Goal: Use online tool/utility: Utilize a website feature to perform a specific function

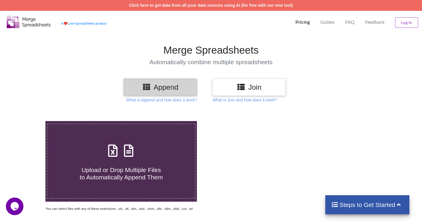
click at [121, 170] on span "Upload or Drop Multiple Files to Automatically Append Them" at bounding box center [121, 173] width 83 height 14
click at [29, 121] on input "Upload or Drop Multiple Files to Automatically Append Them" at bounding box center [29, 121] width 0 height 0
type input "C:\fakepath\2025.04.xlsx"
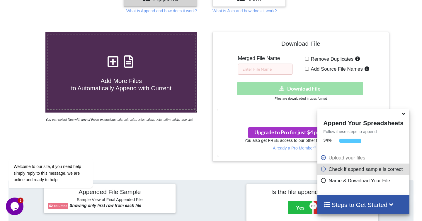
scroll to position [89, 0]
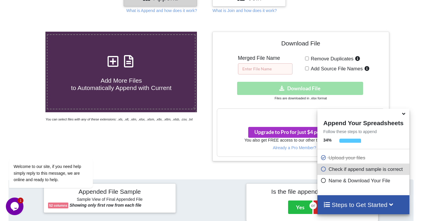
click at [268, 69] on input "text" at bounding box center [265, 68] width 55 height 11
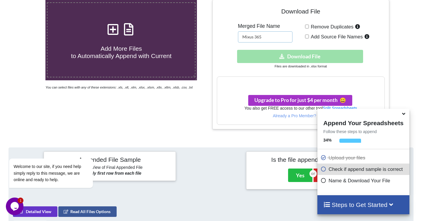
scroll to position [122, 0]
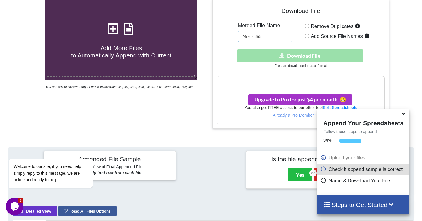
type input "Mixus 365"
click at [303, 55] on div "Download hidden Download File" at bounding box center [301, 55] width 168 height 13
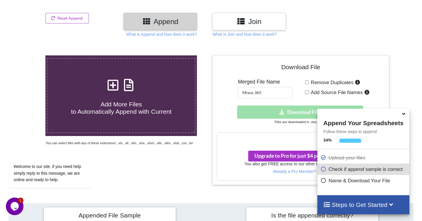
scroll to position [68, 0]
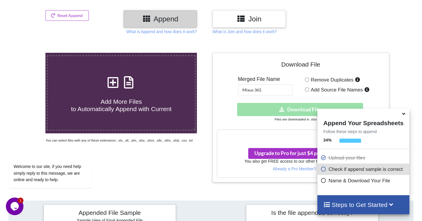
click at [297, 110] on div "Download hidden Download File" at bounding box center [301, 109] width 168 height 13
click at [309, 80] on span "Remove Duplicates" at bounding box center [331, 80] width 45 height 6
click at [309, 80] on input "Remove Duplicates" at bounding box center [307, 80] width 4 height 4
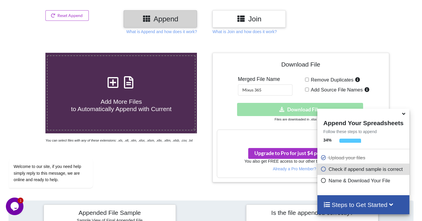
checkbox input "true"
click at [309, 90] on span "Add Source File Names" at bounding box center [336, 90] width 54 height 6
click at [309, 90] on input "Add Source File Names" at bounding box center [307, 90] width 4 height 4
checkbox input "true"
